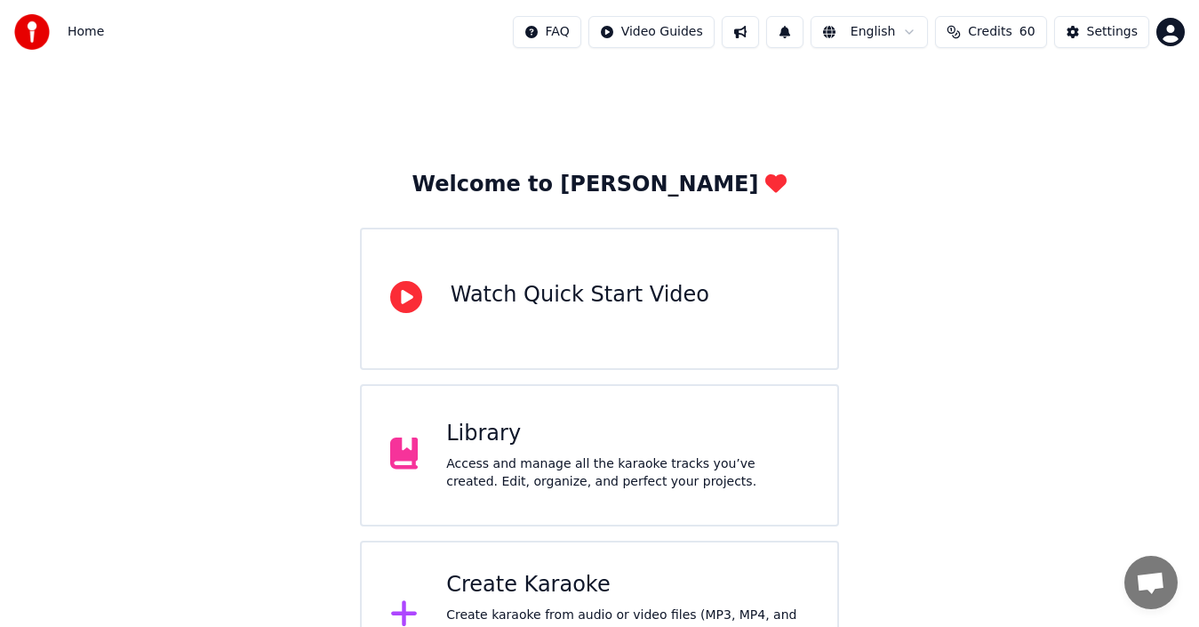
scroll to position [63, 0]
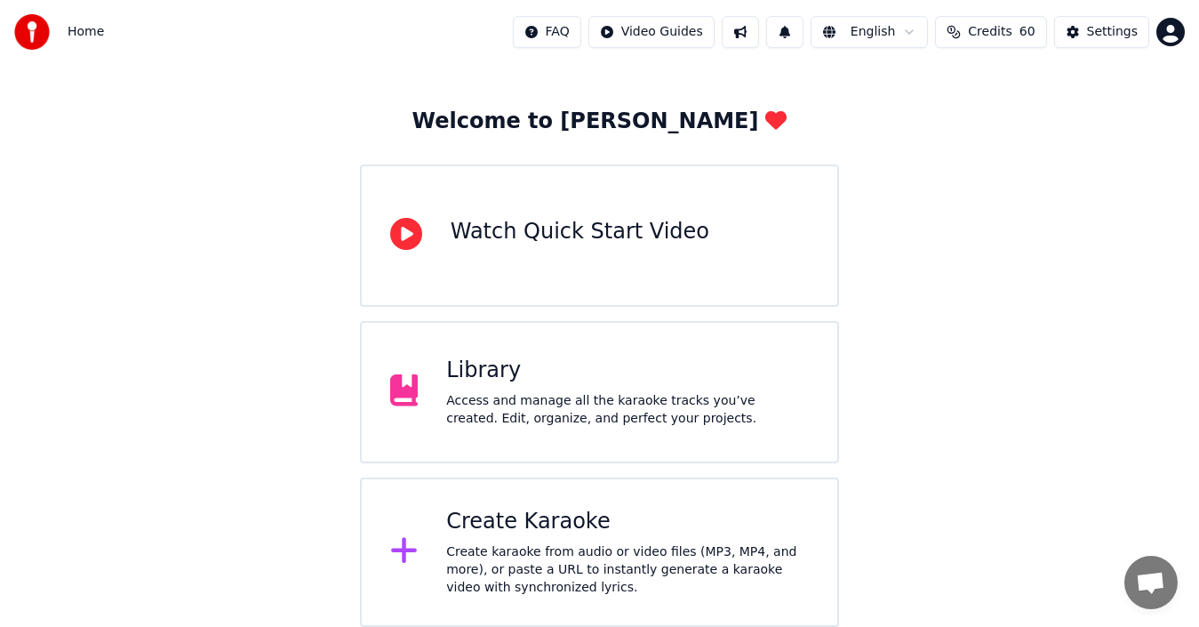
click at [612, 394] on div "Access and manage all the karaoke tracks you’ve created. Edit, organize, and pe…" at bounding box center [627, 410] width 363 height 36
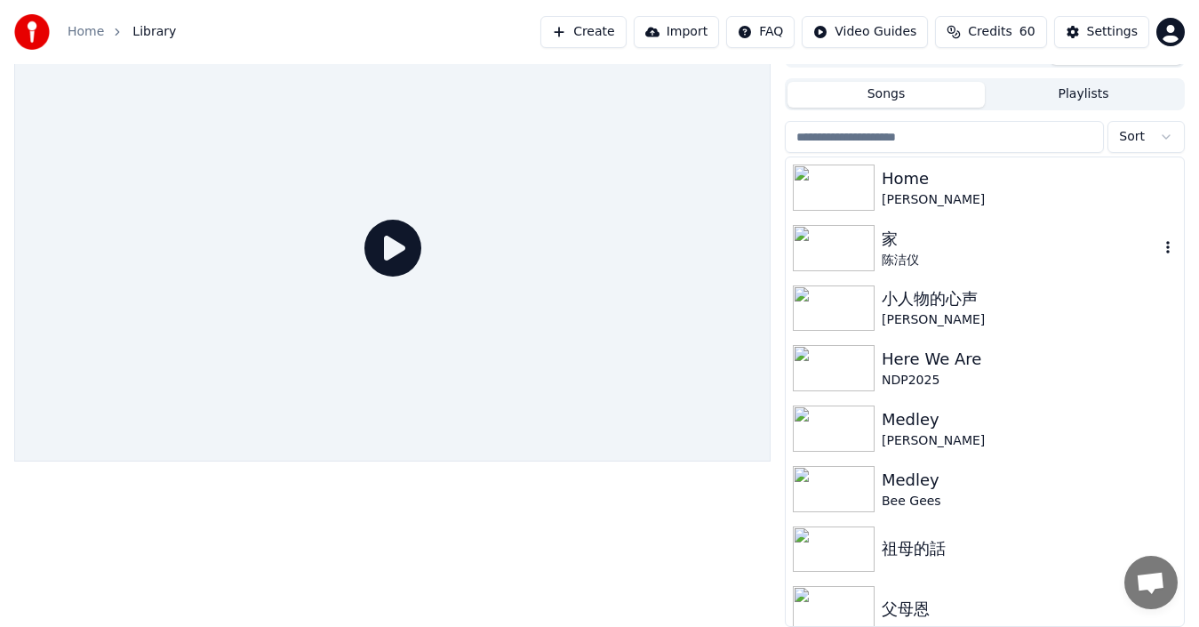
scroll to position [1156, 0]
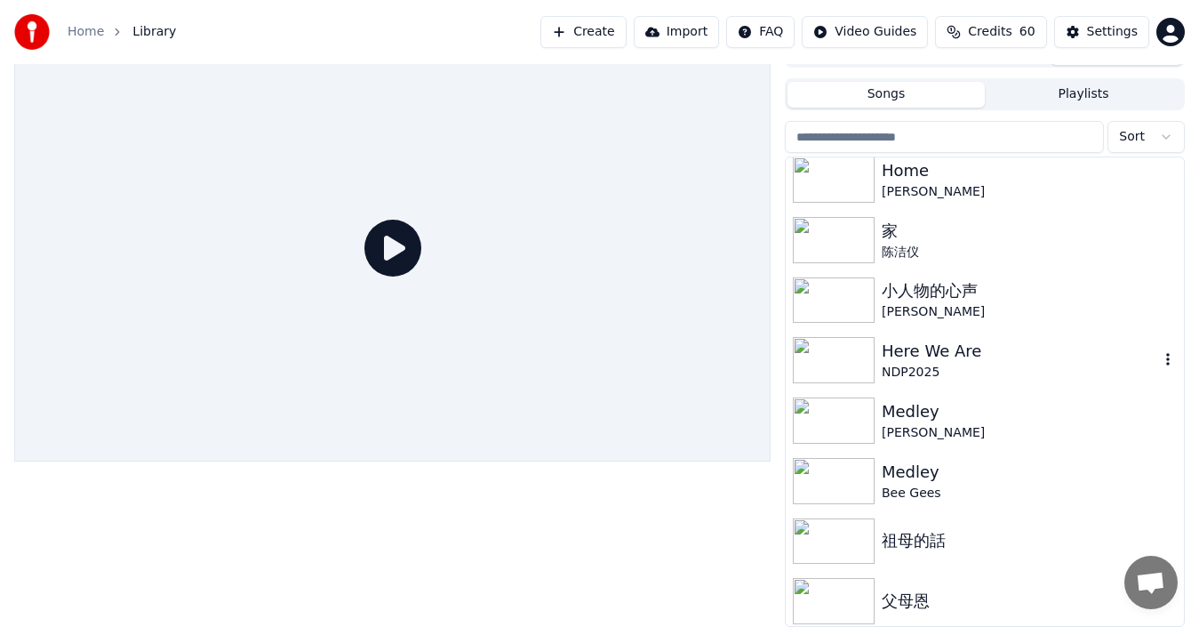
click at [1159, 353] on icon "button" at bounding box center [1168, 359] width 18 height 14
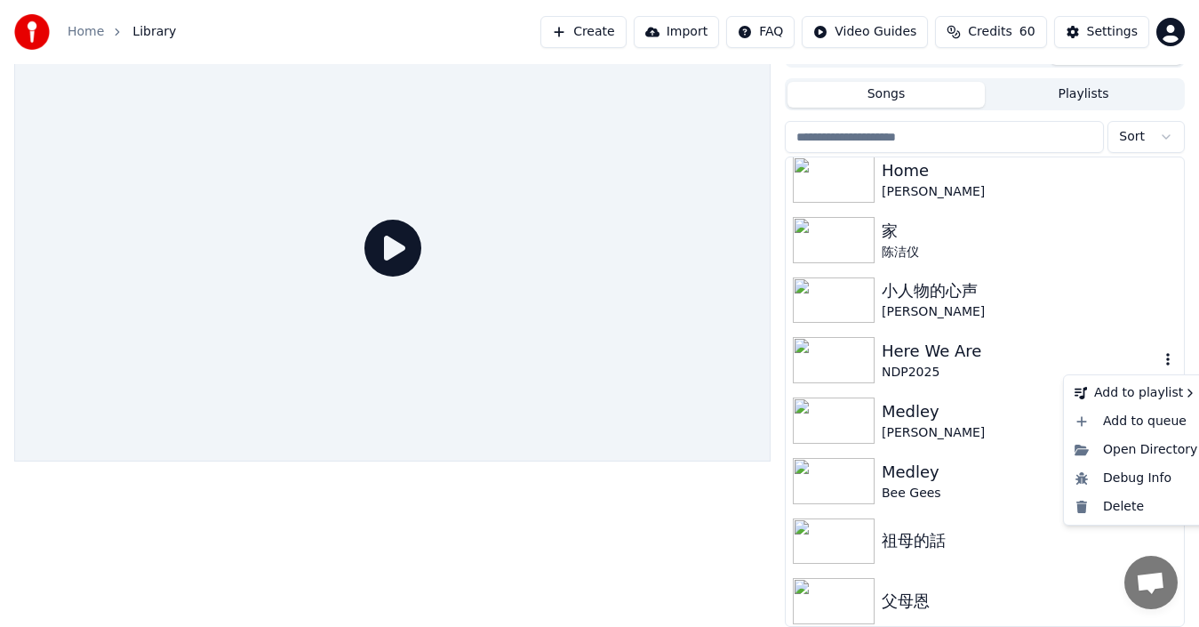
click at [944, 359] on div "Here We Are" at bounding box center [1020, 351] width 277 height 25
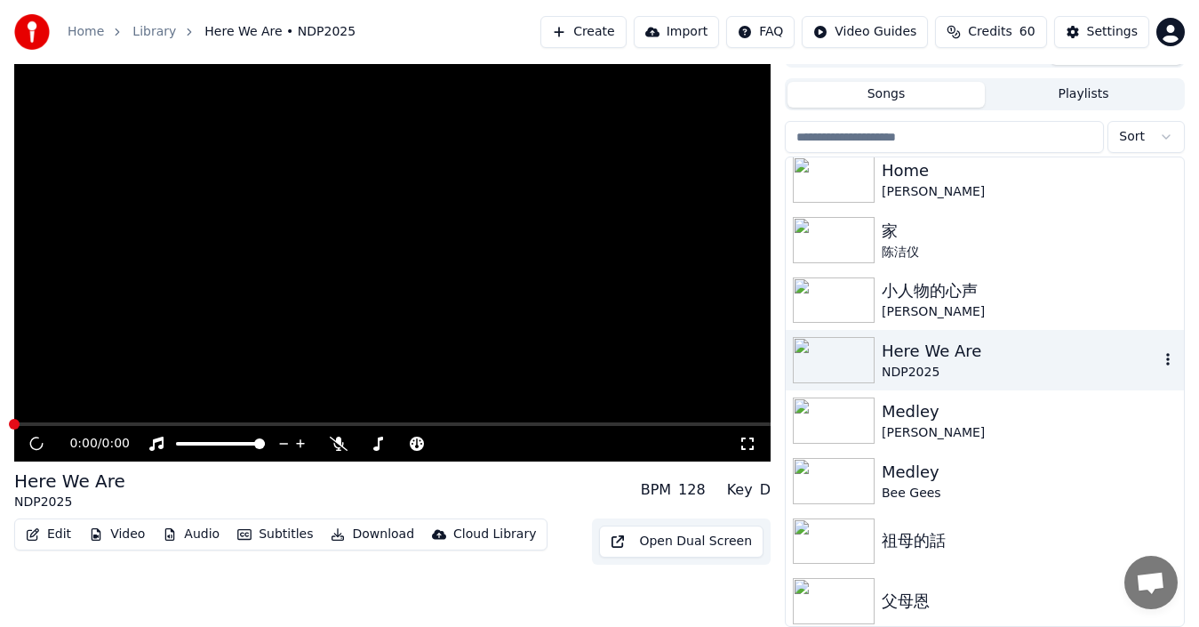
click at [944, 359] on div "Here We Are" at bounding box center [1020, 351] width 277 height 25
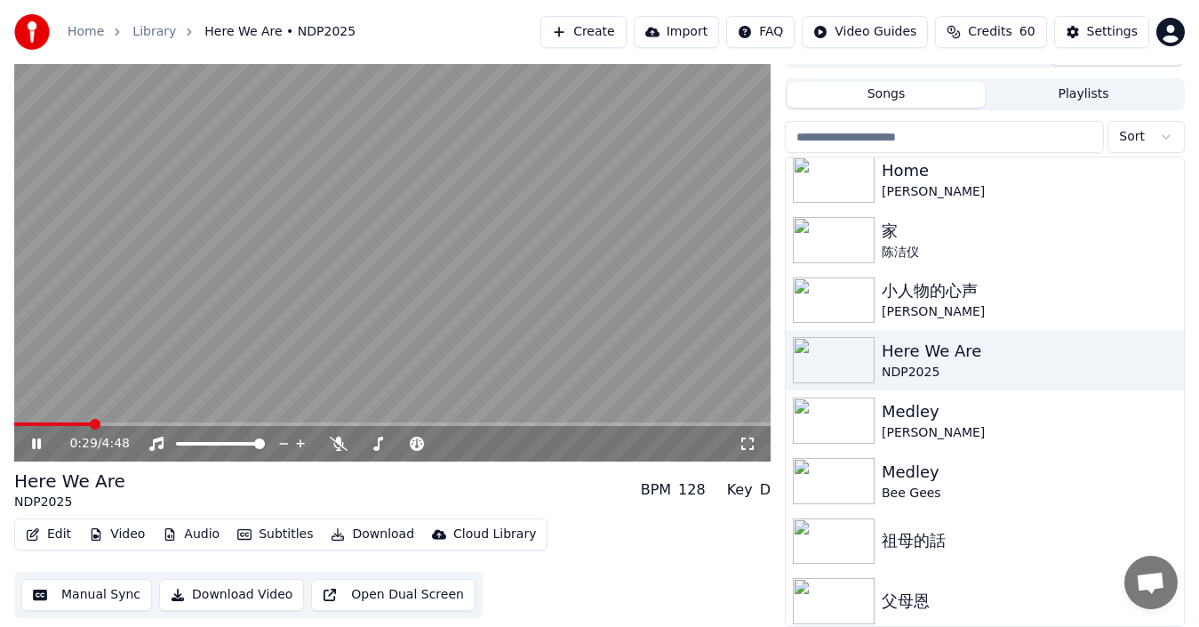
click at [29, 444] on icon at bounding box center [48, 443] width 41 height 14
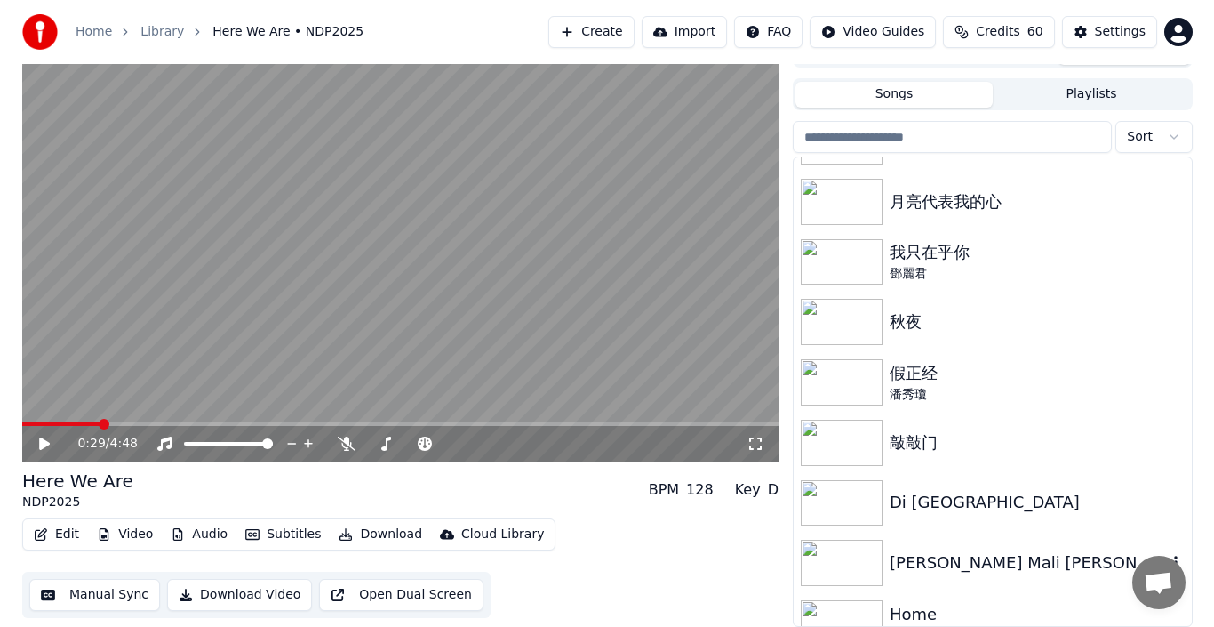
scroll to position [1067, 0]
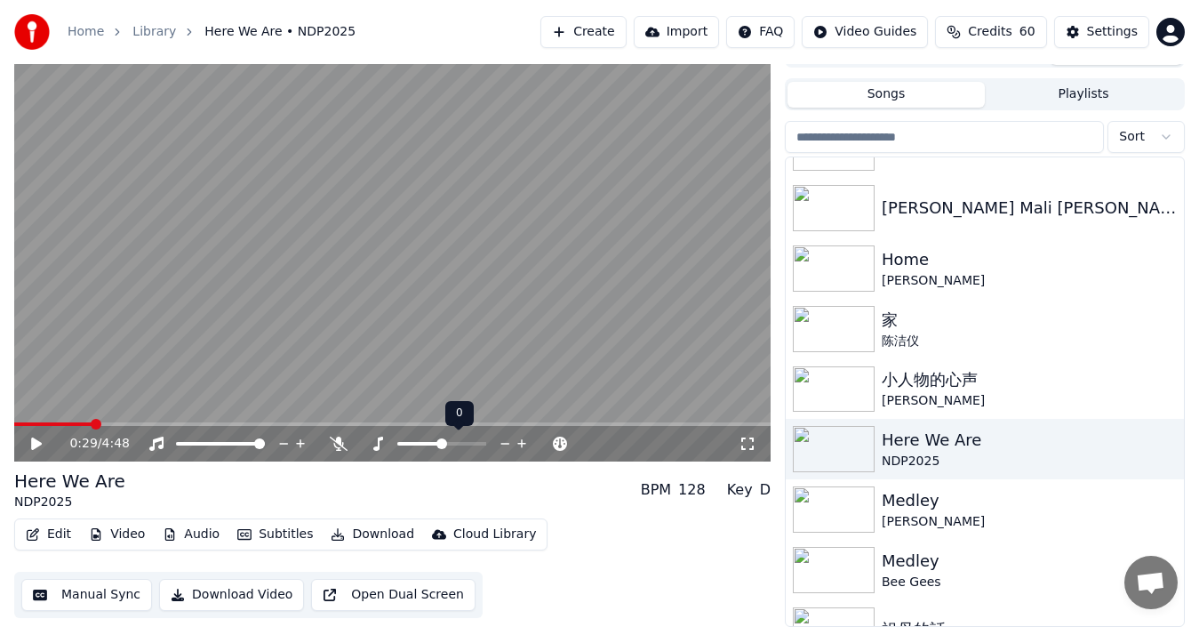
click at [501, 441] on icon at bounding box center [505, 444] width 17 height 18
click at [501, 440] on icon at bounding box center [505, 444] width 17 height 18
click at [522, 442] on icon at bounding box center [521, 443] width 9 height 9
click at [250, 526] on button "Subtitles" at bounding box center [275, 534] width 90 height 25
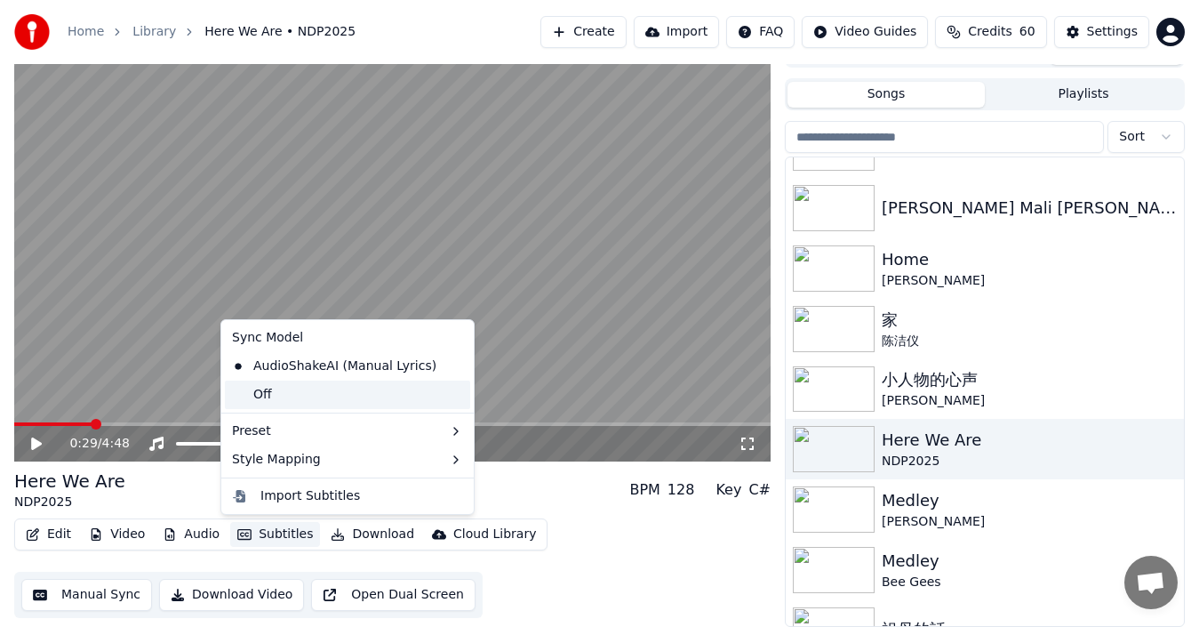
click at [267, 395] on div "Off" at bounding box center [347, 394] width 245 height 28
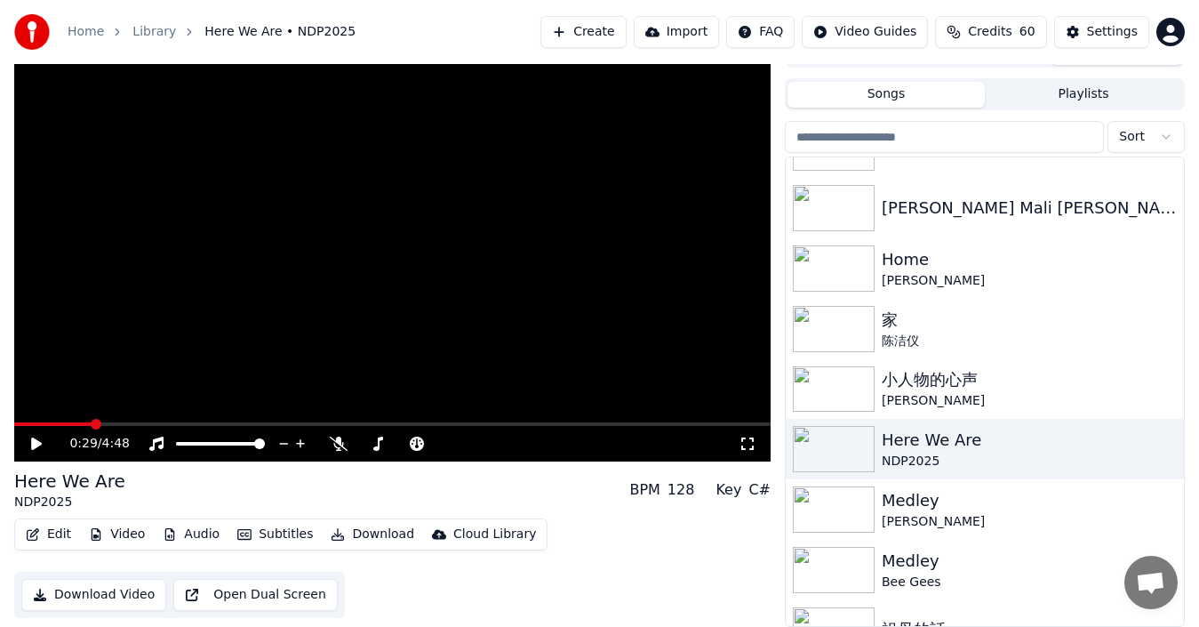
click at [30, 436] on icon at bounding box center [48, 443] width 41 height 14
click at [95, 419] on span at bounding box center [100, 424] width 11 height 11
click at [16, 419] on video at bounding box center [392, 249] width 757 height 426
click at [19, 422] on span at bounding box center [16, 424] width 5 height 4
click at [33, 435] on div "0:02 / 4:48" at bounding box center [392, 444] width 742 height 18
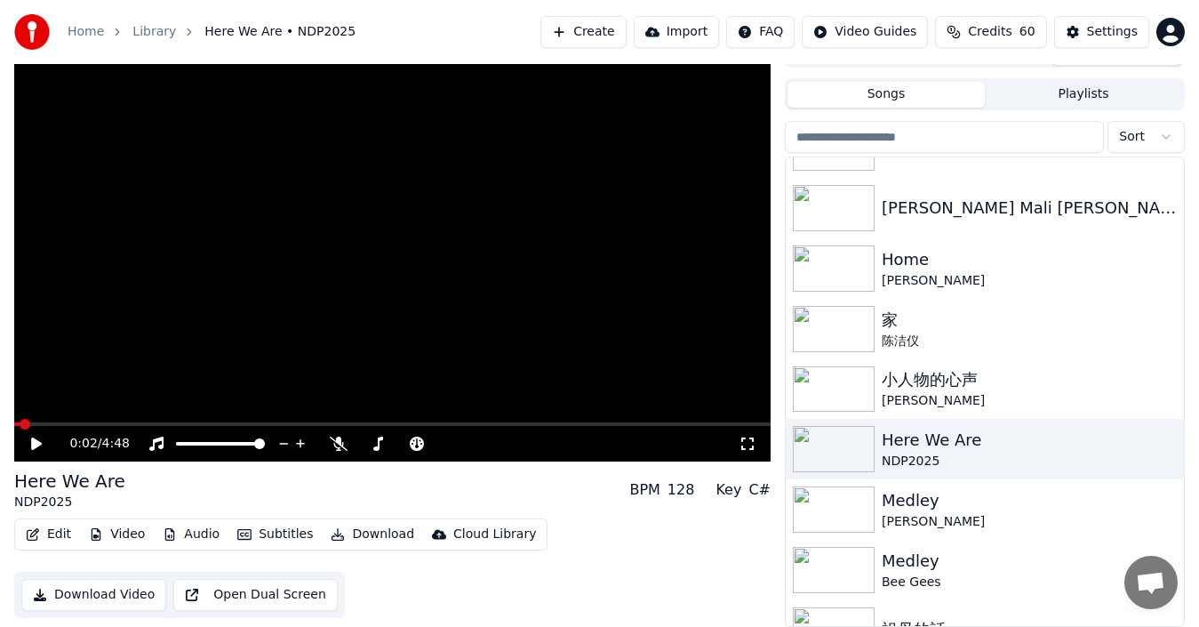
click at [38, 444] on icon at bounding box center [36, 443] width 11 height 12
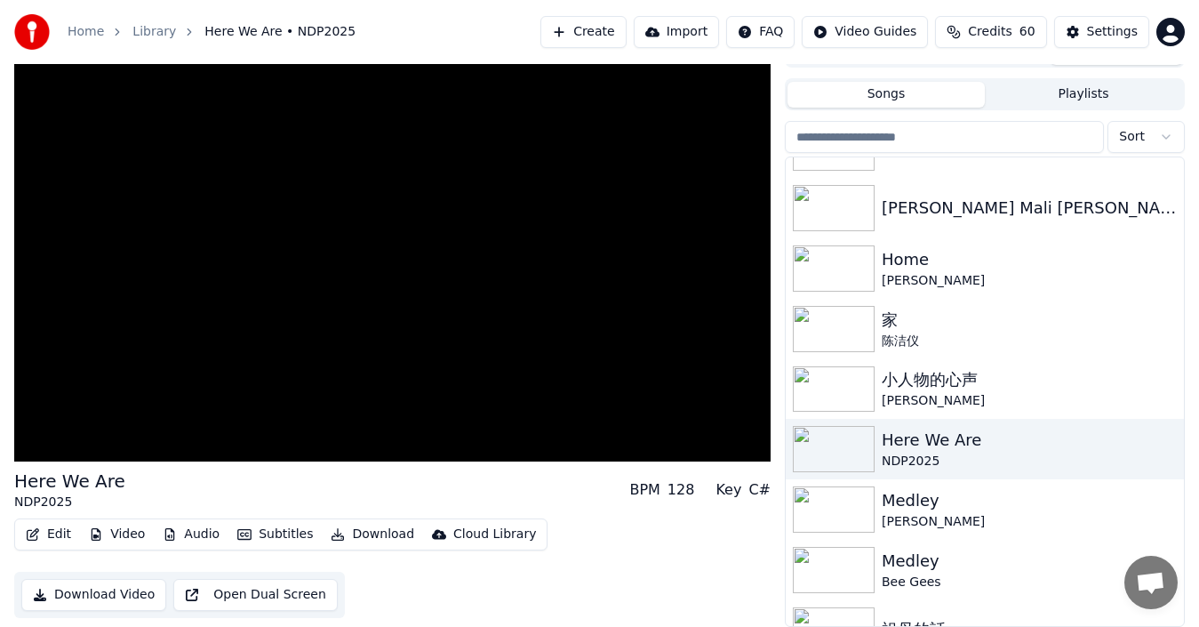
click at [692, 536] on div "Edit Video Audio Subtitles Download Cloud Library Download Video Open Dual Scre…" at bounding box center [392, 568] width 757 height 100
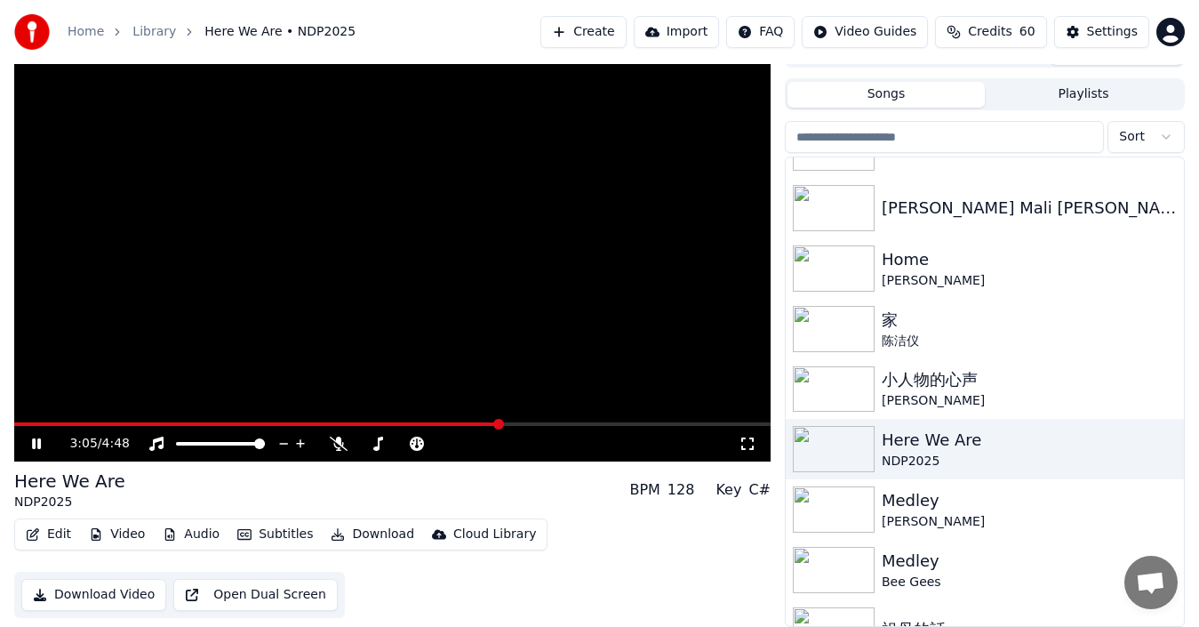
click at [32, 444] on icon at bounding box center [48, 443] width 41 height 14
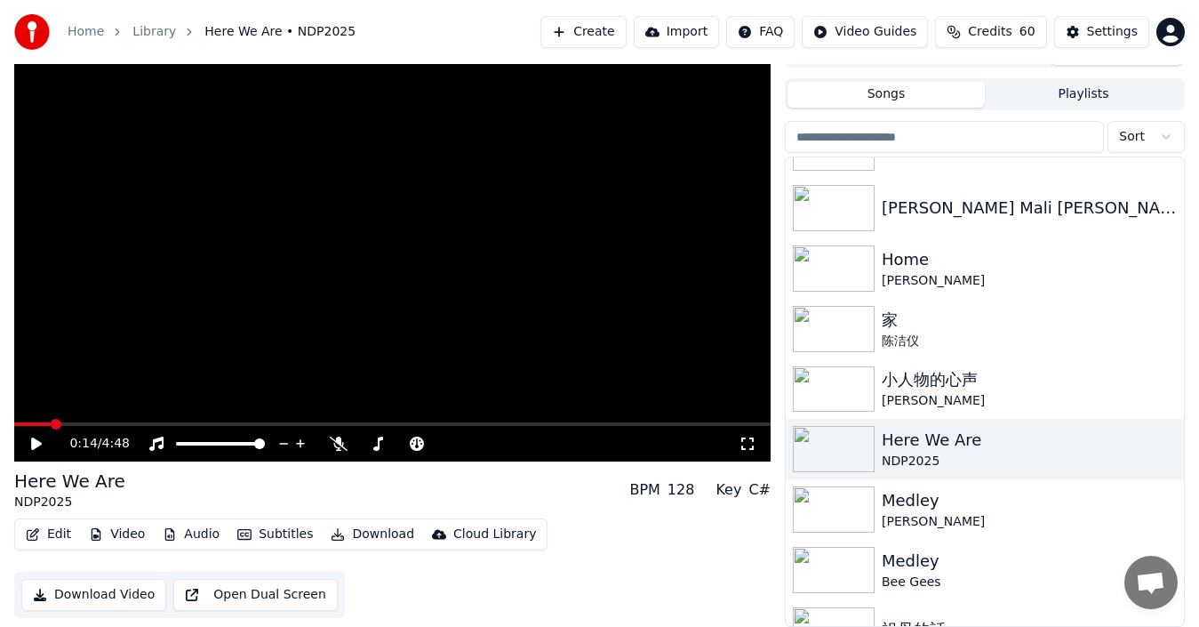
click at [51, 422] on span at bounding box center [32, 424] width 36 height 4
click at [36, 444] on icon at bounding box center [36, 443] width 11 height 12
click at [31, 444] on icon at bounding box center [48, 443] width 41 height 14
click at [621, 33] on button "Create" at bounding box center [584, 32] width 86 height 32
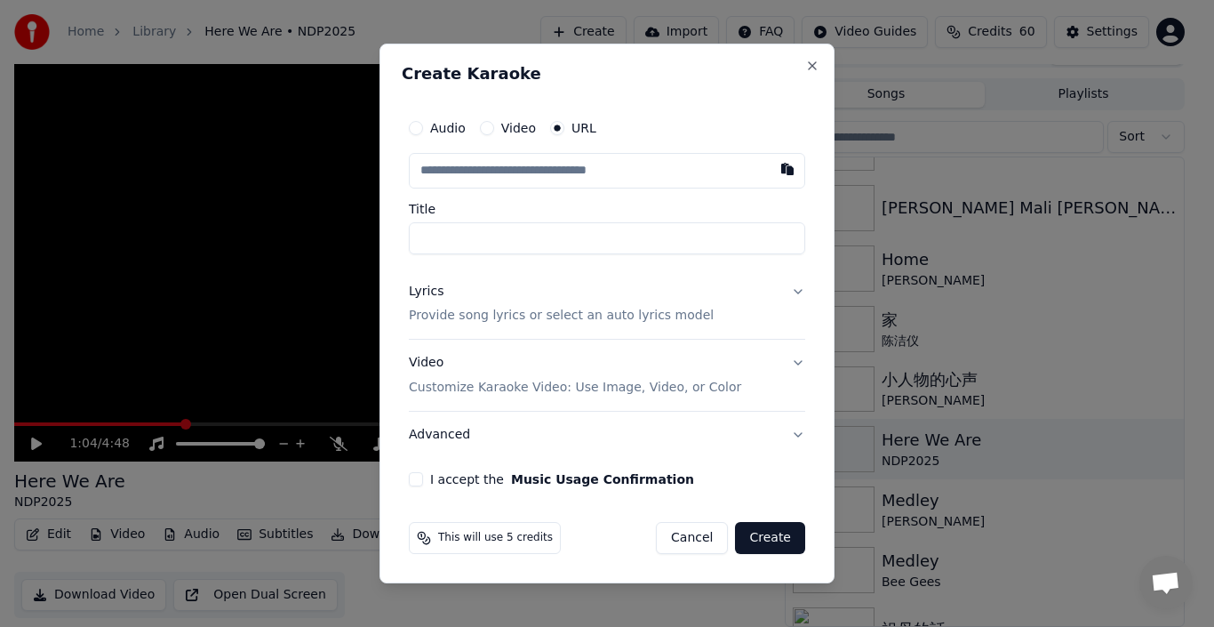
type input "**********"
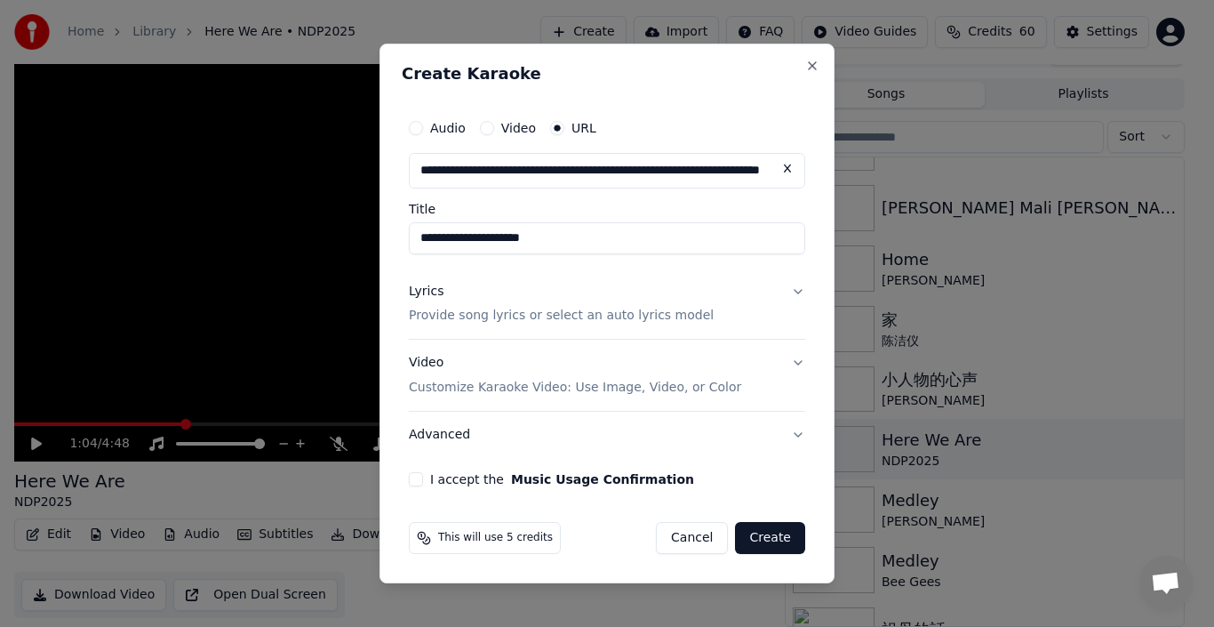
type input "**********"
click at [794, 288] on button "Lyrics Provide song lyrics or select an auto lyrics model" at bounding box center [607, 303] width 396 height 71
type input "**********"
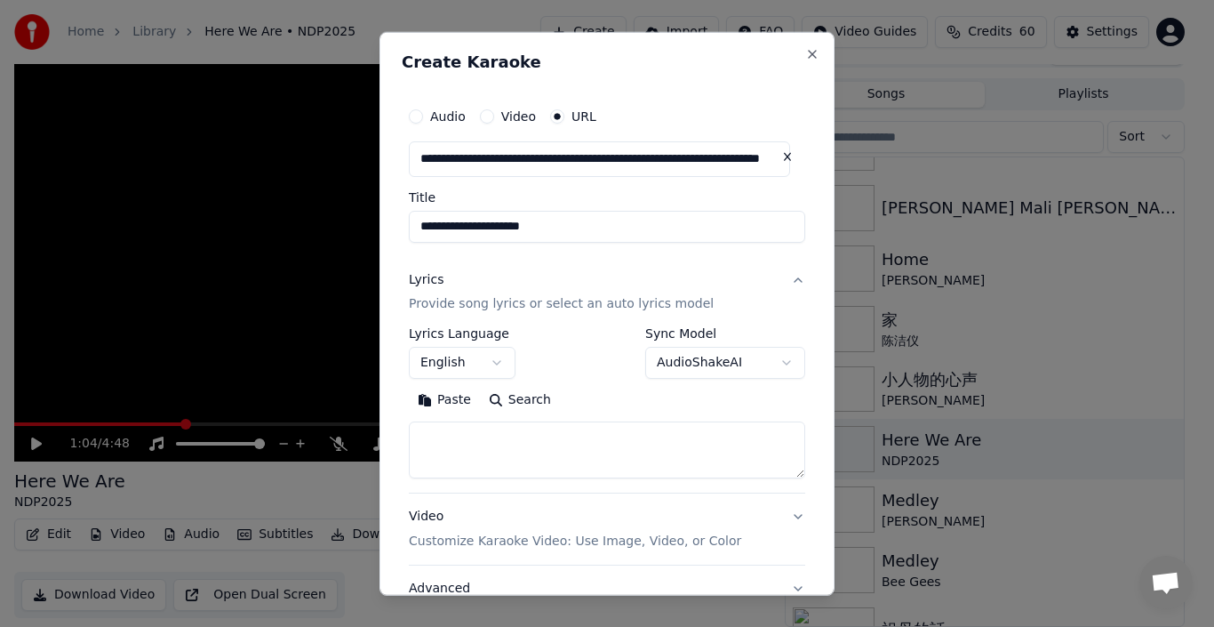
click at [516, 458] on textarea at bounding box center [607, 449] width 396 height 57
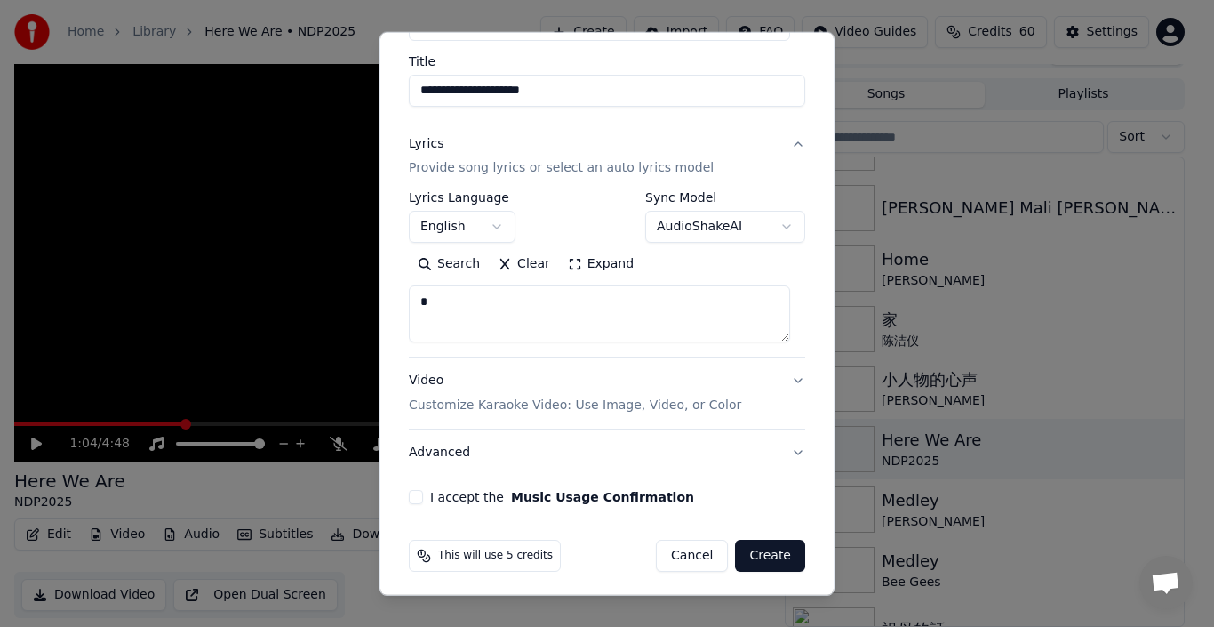
scroll to position [141, 0]
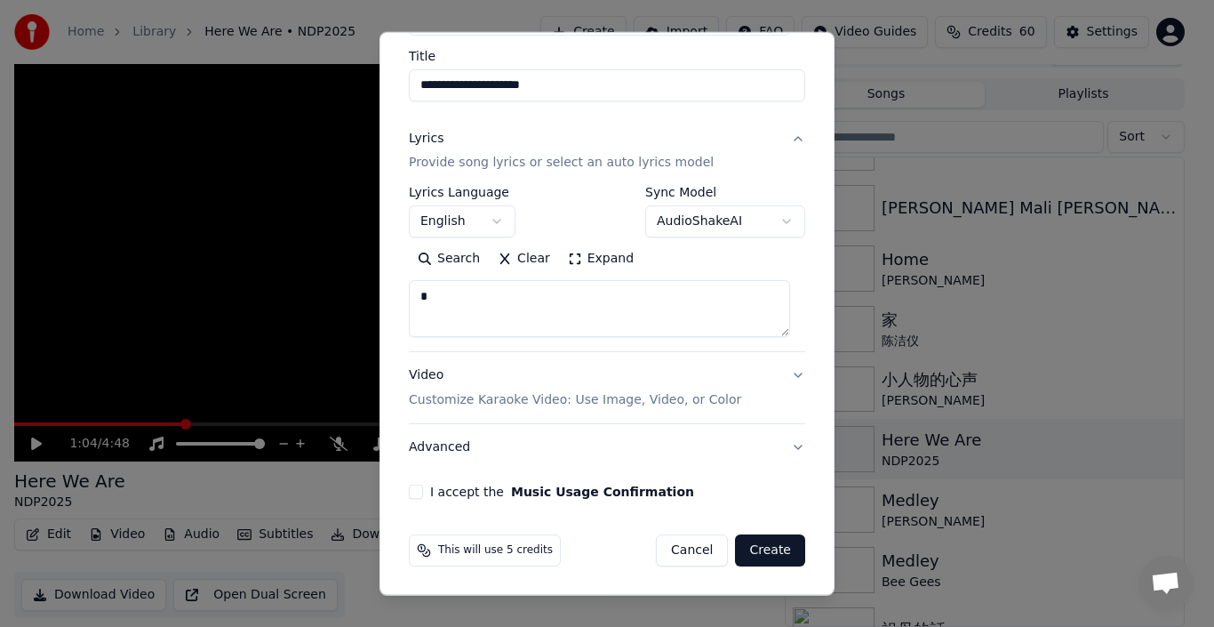
type textarea "*"
click at [411, 496] on button "I accept the Music Usage Confirmation" at bounding box center [416, 492] width 14 height 14
click at [753, 541] on button "Create" at bounding box center [770, 550] width 70 height 32
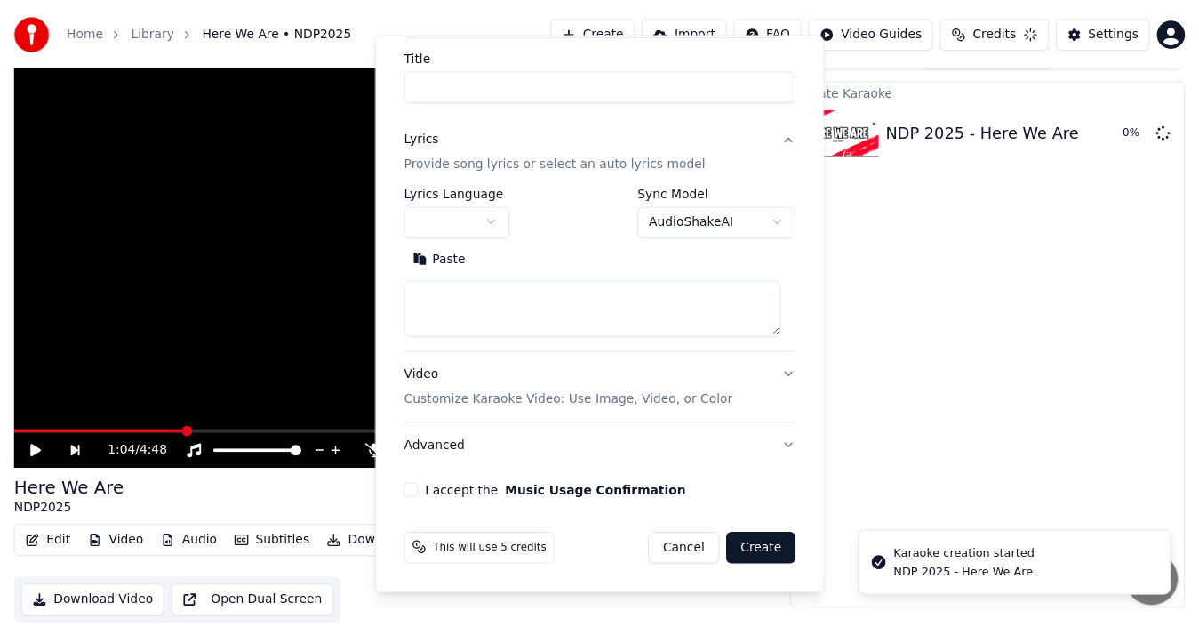
scroll to position [20, 0]
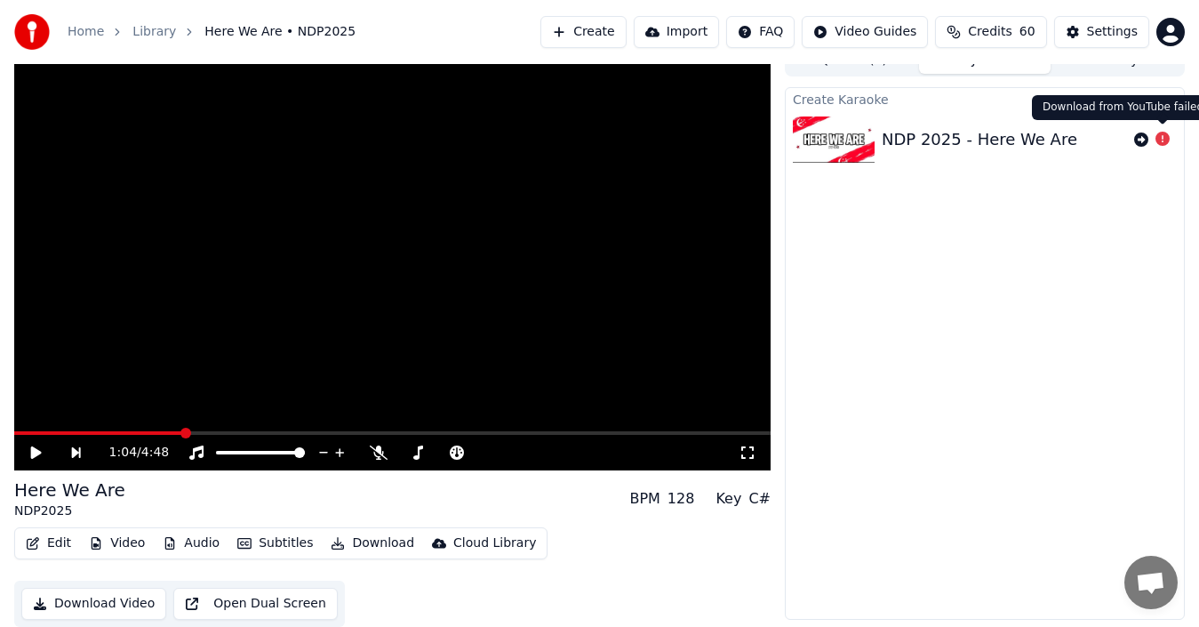
click at [1160, 132] on icon at bounding box center [1163, 139] width 14 height 14
click at [1162, 139] on icon at bounding box center [1163, 139] width 14 height 14
click at [1144, 142] on icon at bounding box center [1141, 139] width 14 height 14
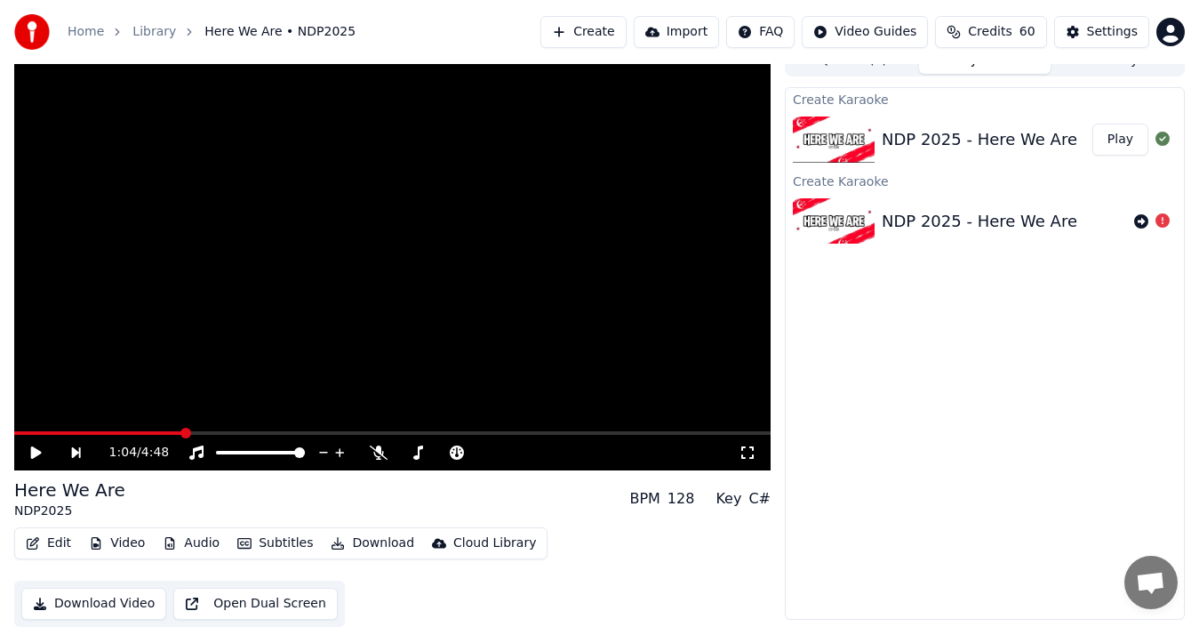
click at [31, 454] on icon at bounding box center [36, 452] width 11 height 12
click at [14, 428] on span at bounding box center [19, 433] width 11 height 11
click at [1118, 149] on button "Play" at bounding box center [1121, 140] width 56 height 32
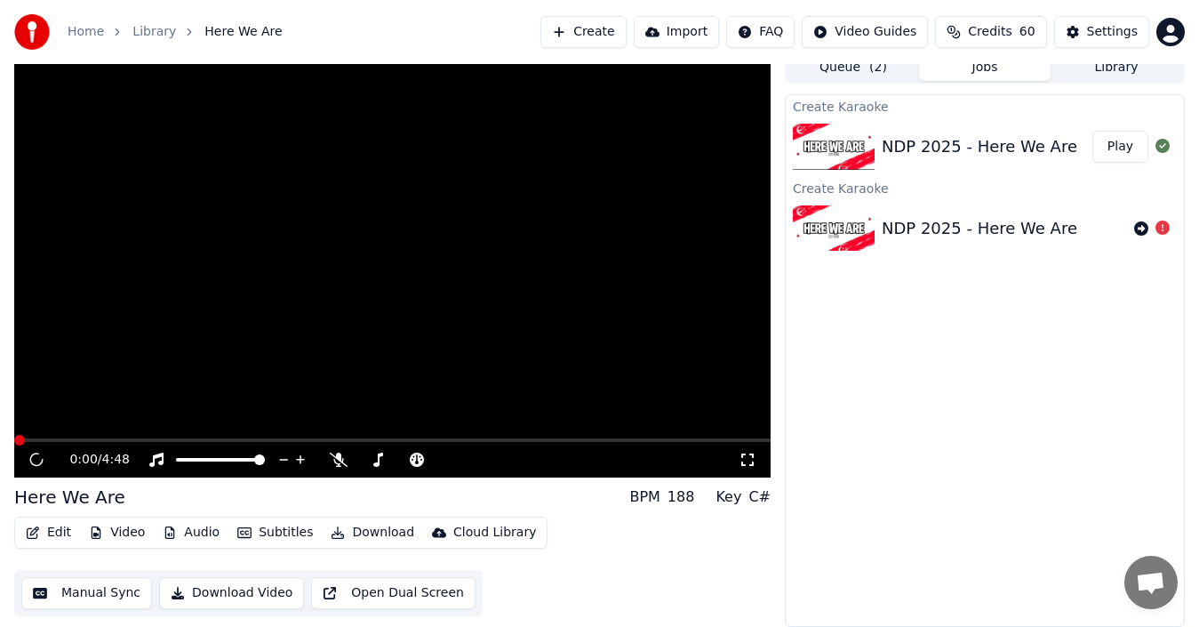
scroll to position [12, 0]
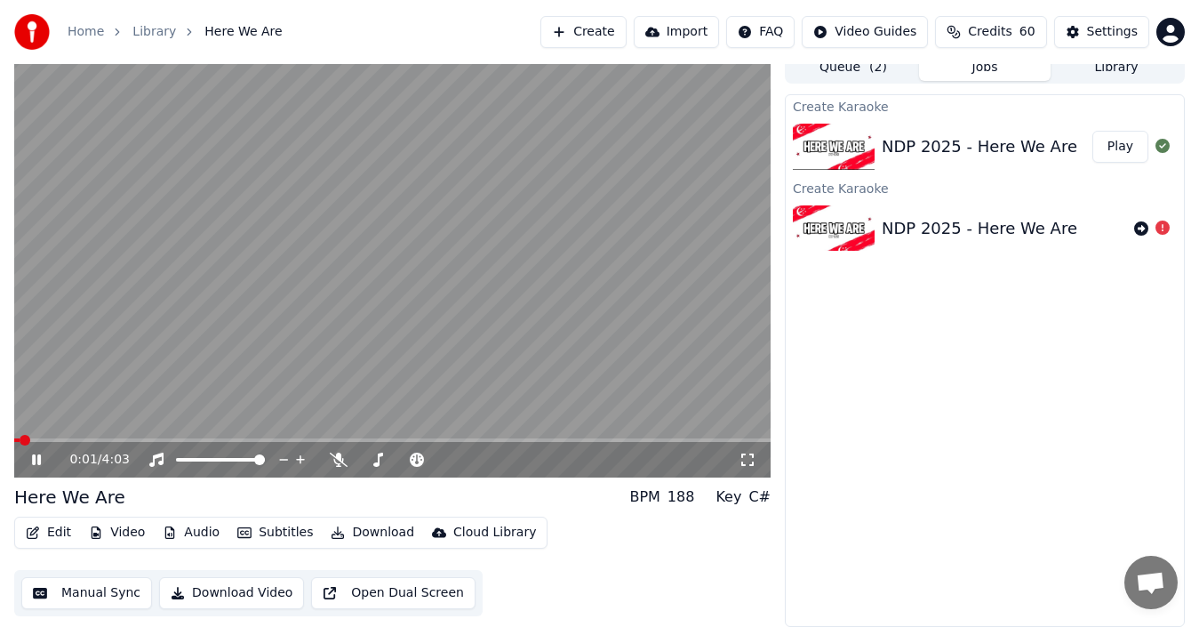
click at [1134, 152] on button "Play" at bounding box center [1121, 147] width 56 height 32
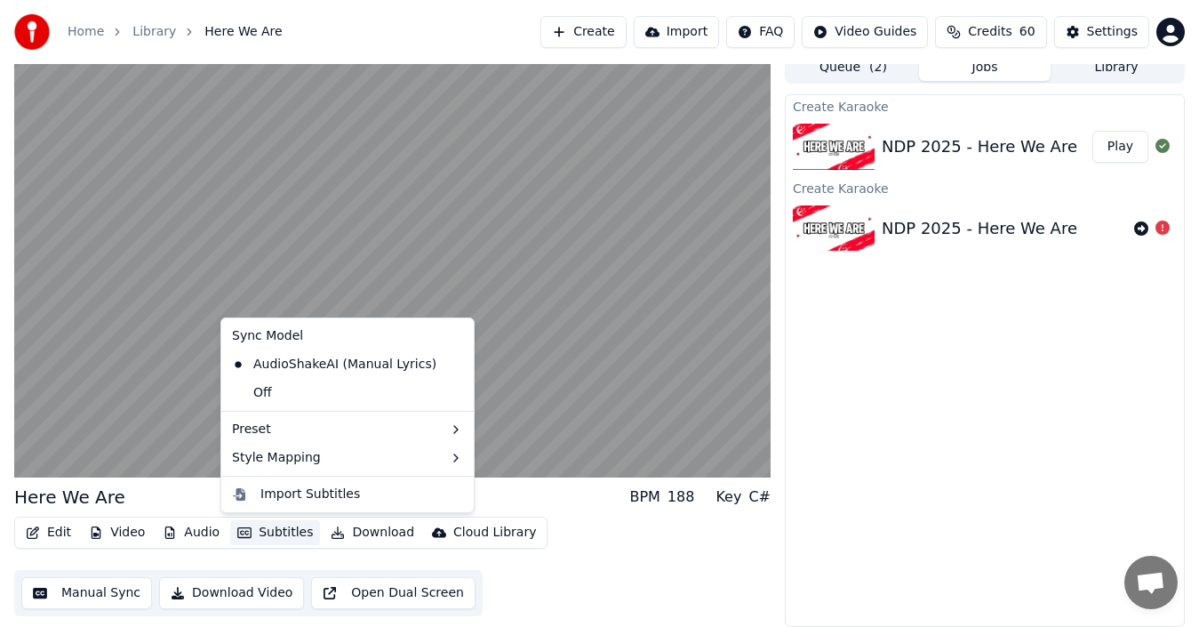
click at [263, 527] on button "Subtitles" at bounding box center [275, 532] width 90 height 25
click at [295, 396] on div "Off" at bounding box center [347, 393] width 245 height 28
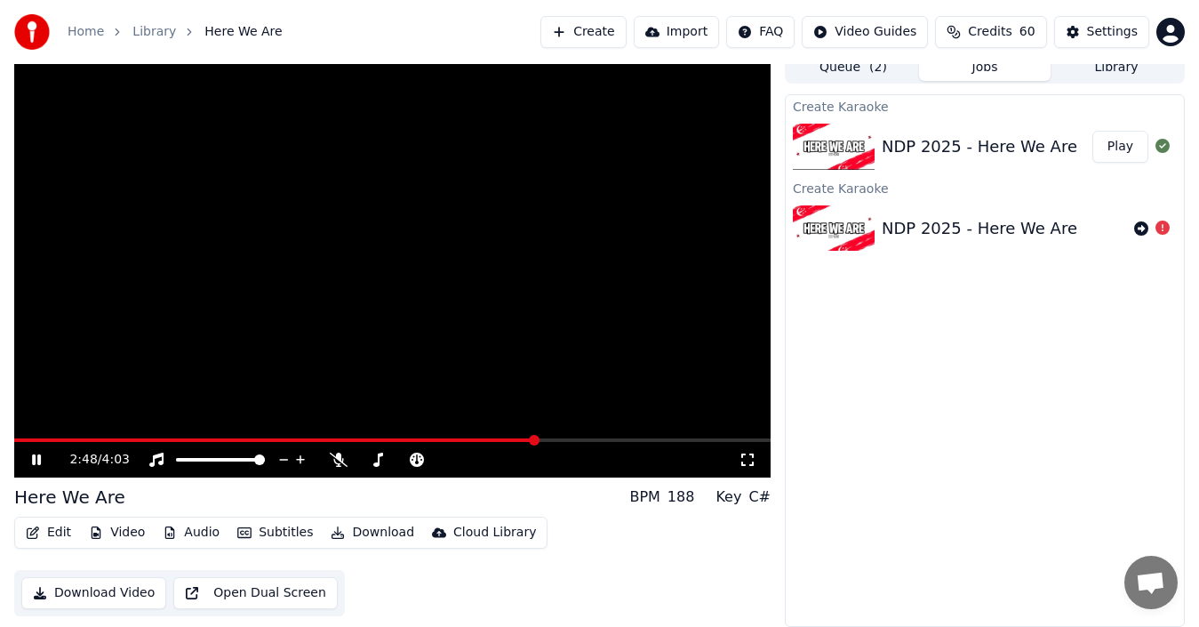
click at [36, 461] on icon at bounding box center [36, 459] width 9 height 11
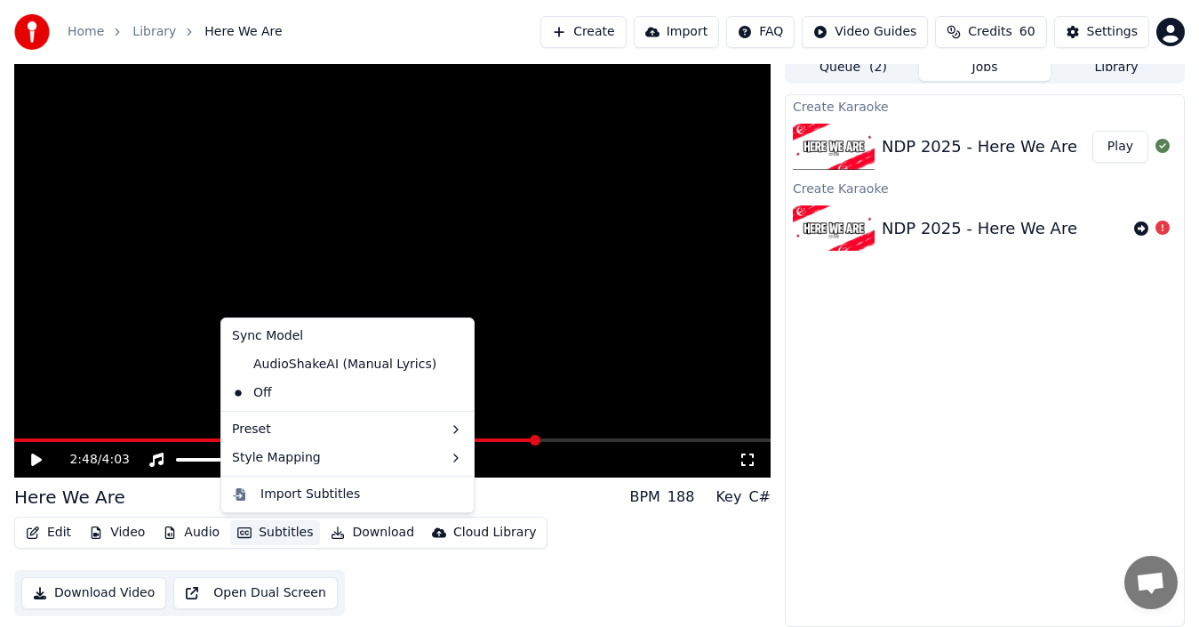
click at [273, 523] on button "Subtitles" at bounding box center [275, 532] width 90 height 25
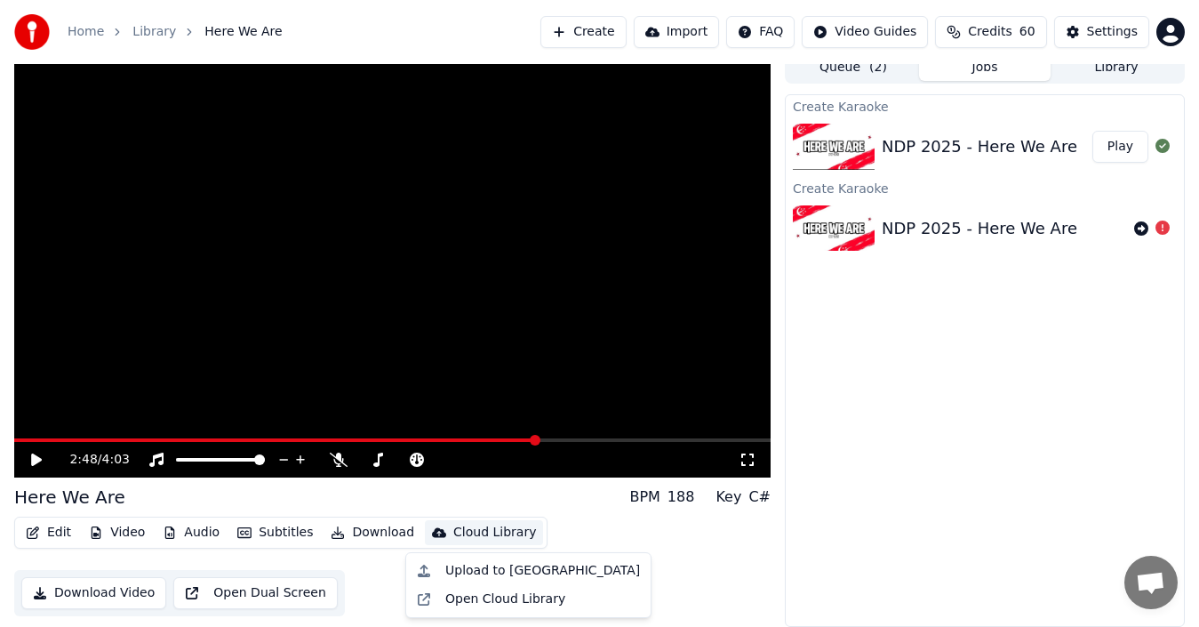
click at [562, 499] on div "Here We Are BPM 188 Key C#" at bounding box center [392, 497] width 757 height 25
click at [104, 589] on button "Download Video" at bounding box center [93, 593] width 145 height 32
